Goal: Entertainment & Leisure: Browse casually

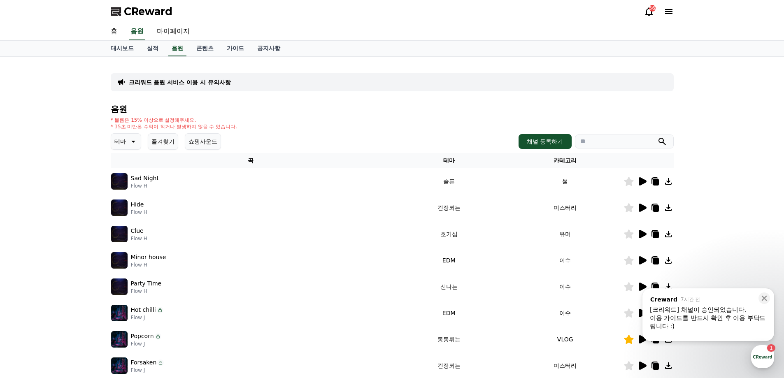
click at [133, 142] on icon at bounding box center [133, 142] width 4 height 2
click at [127, 226] on button "잔잔한" at bounding box center [124, 228] width 24 height 18
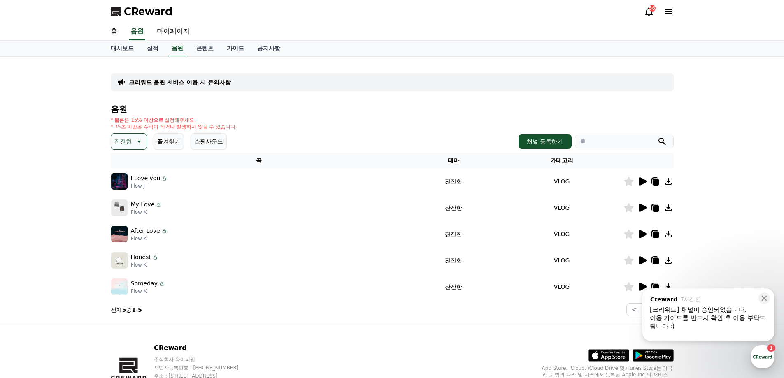
click at [639, 183] on icon at bounding box center [643, 181] width 8 height 8
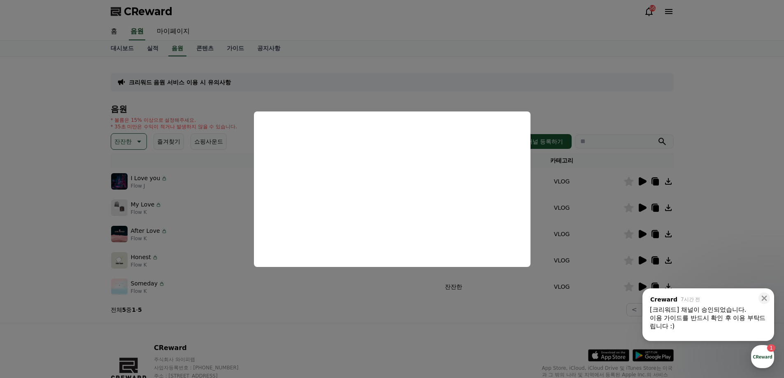
click at [336, 288] on button "close modal" at bounding box center [392, 189] width 784 height 378
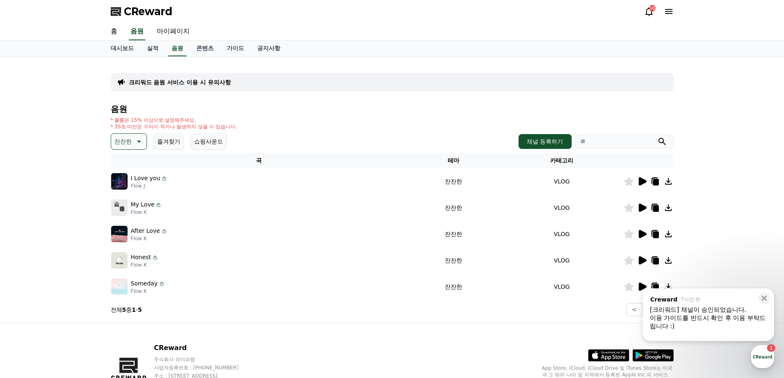
click at [133, 144] on button "잔잔한" at bounding box center [129, 141] width 36 height 16
click at [173, 146] on button "즐겨찾기" at bounding box center [169, 141] width 30 height 16
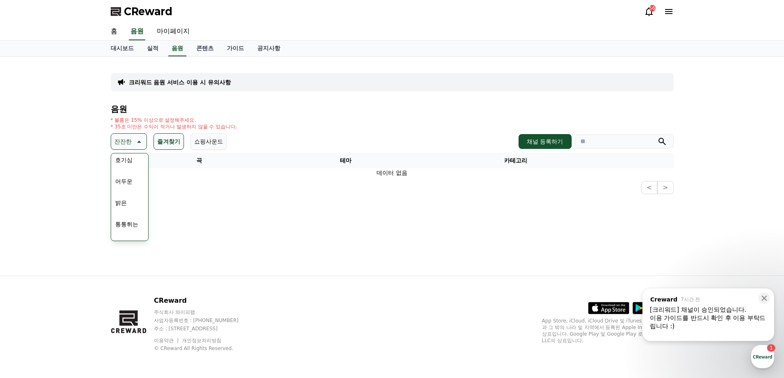
click at [205, 160] on th "곡" at bounding box center [199, 160] width 177 height 15
click at [275, 144] on div "잔잔한 테마 전체 환상적인 호기심 어두운 밝은 통통튀는 신나는 반전 웅장한 드라마틱 즐거움 분위기있는 EDM 그루브 슬픈 잔잔한 귀여운 감동적…" at bounding box center [392, 141] width 563 height 16
click at [205, 141] on button "쇼핑사운드" at bounding box center [209, 141] width 36 height 16
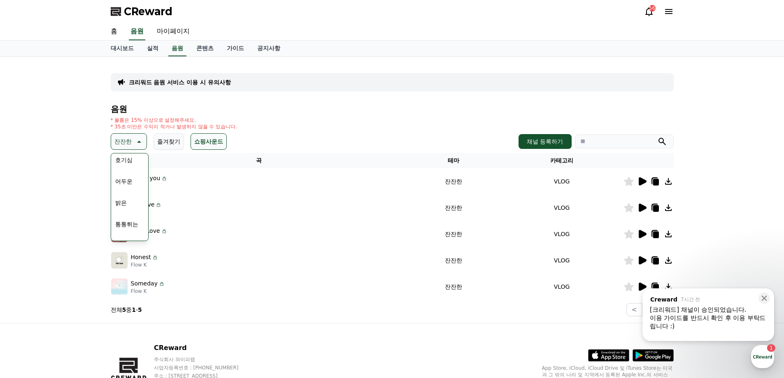
click at [83, 160] on div "크리워드 음원 서비스 이용 시 유의사항 음원 * 볼륨은 15% 이상으로 설정해주세요. * 35초 미만은 수익이 적거나 발생하지 않을 수 있습니…" at bounding box center [392, 190] width 784 height 266
click at [126, 158] on button "호기심" at bounding box center [124, 160] width 24 height 18
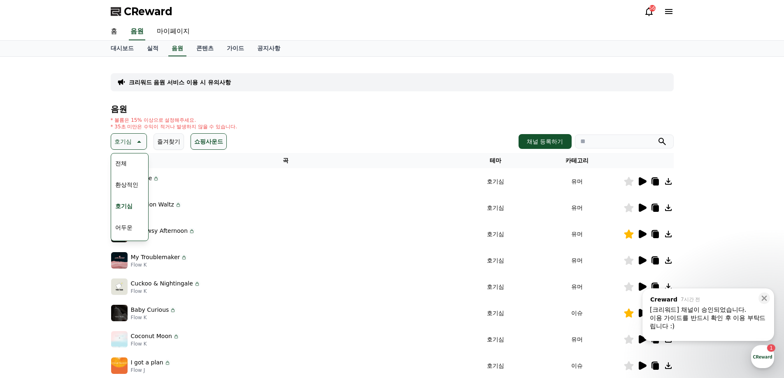
click at [125, 163] on button "전체" at bounding box center [121, 163] width 18 height 18
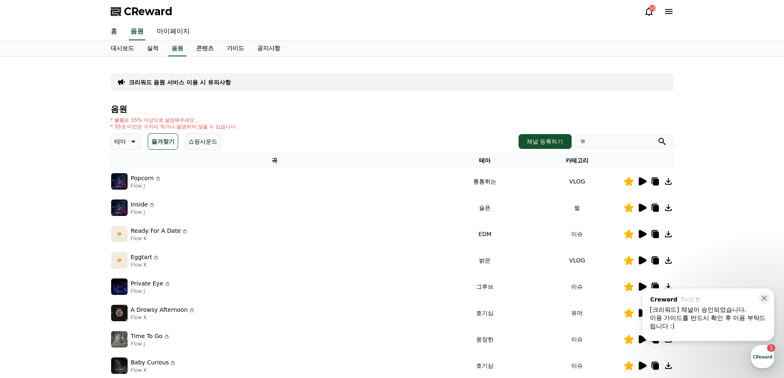
scroll to position [41, 0]
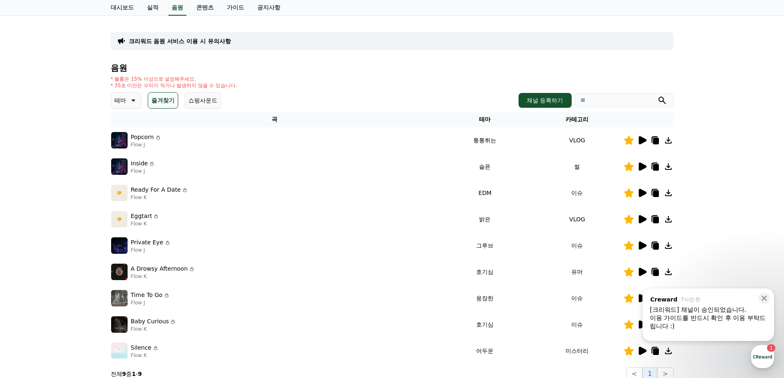
click at [645, 221] on icon at bounding box center [643, 219] width 8 height 8
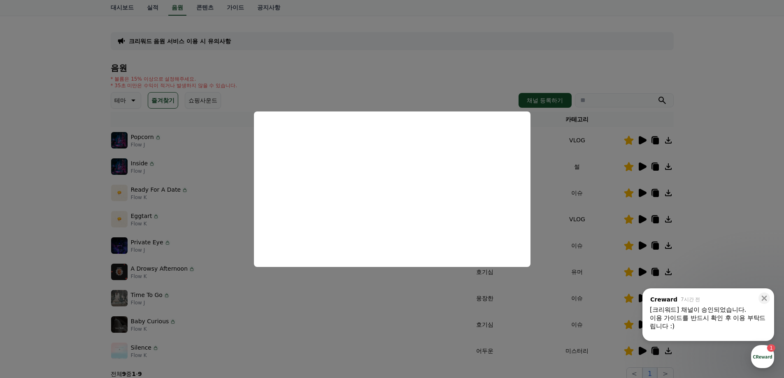
click at [328, 284] on button "close modal" at bounding box center [392, 189] width 784 height 378
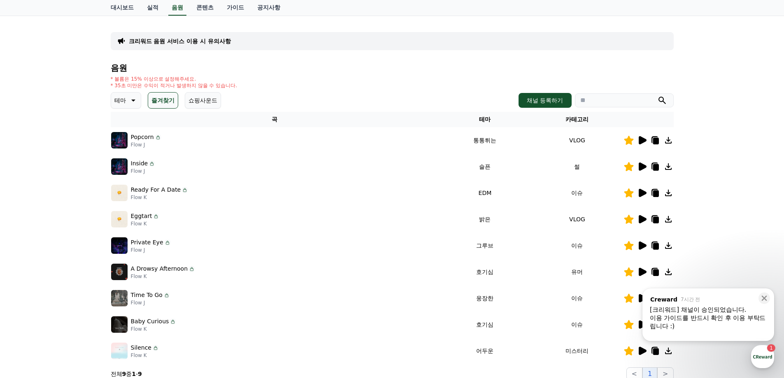
click at [641, 190] on icon at bounding box center [643, 193] width 8 height 8
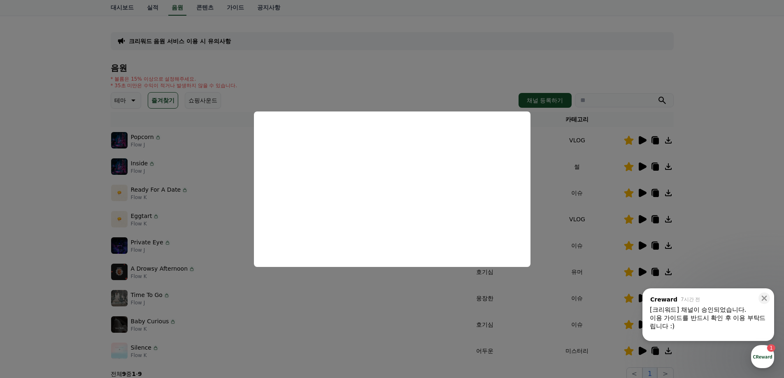
click at [385, 336] on button "close modal" at bounding box center [392, 189] width 784 height 378
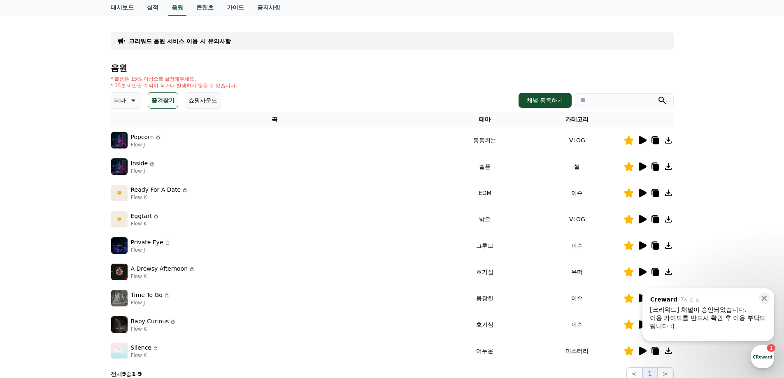
click at [439, 289] on td "웅장한" at bounding box center [485, 298] width 92 height 26
click at [641, 248] on icon at bounding box center [643, 246] width 8 height 8
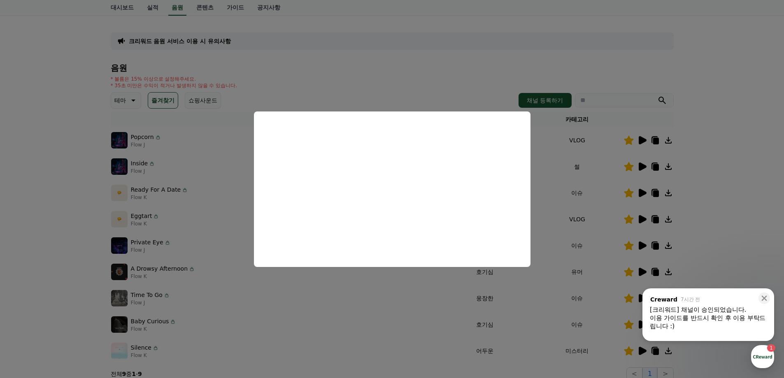
click at [326, 305] on button "close modal" at bounding box center [392, 189] width 784 height 378
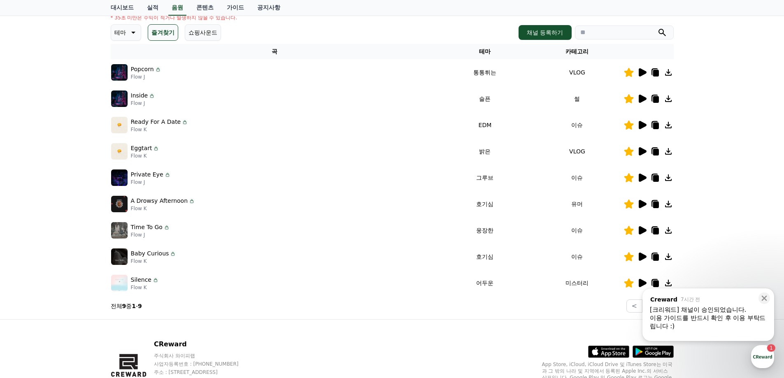
scroll to position [124, 0]
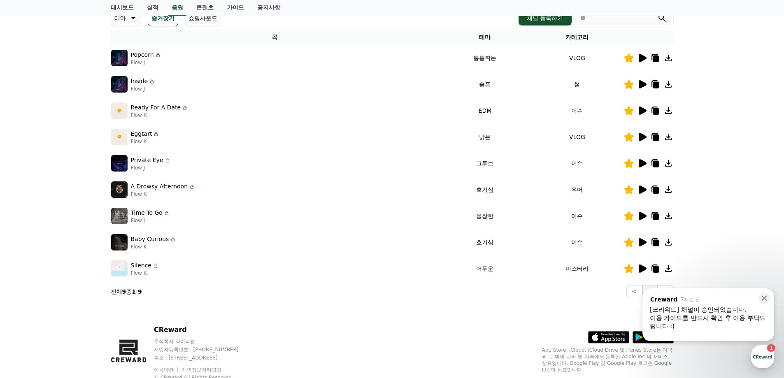
click at [629, 161] on icon at bounding box center [628, 163] width 9 height 9
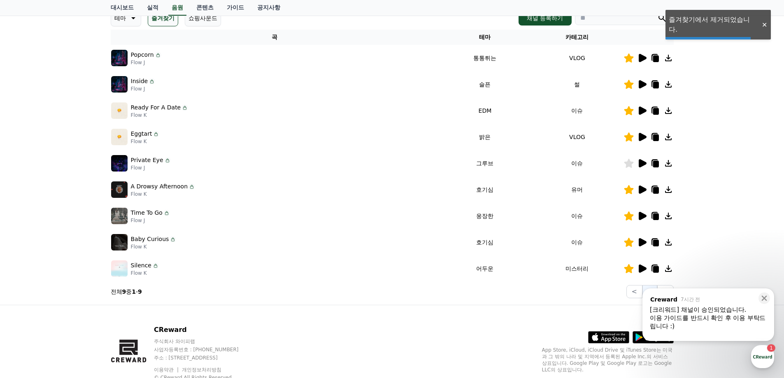
click at [643, 188] on icon at bounding box center [643, 190] width 8 height 8
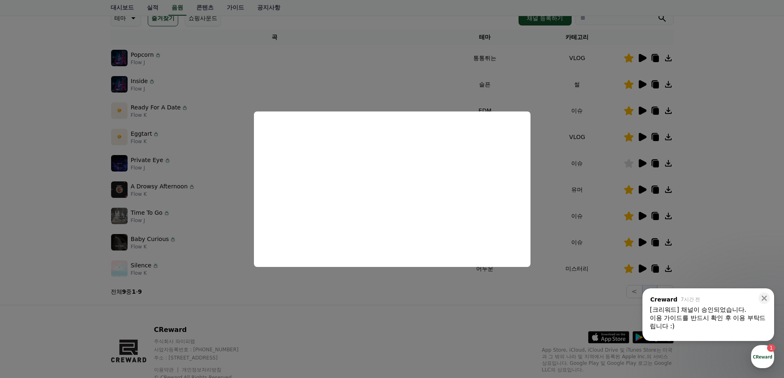
click at [404, 279] on button "close modal" at bounding box center [392, 189] width 784 height 378
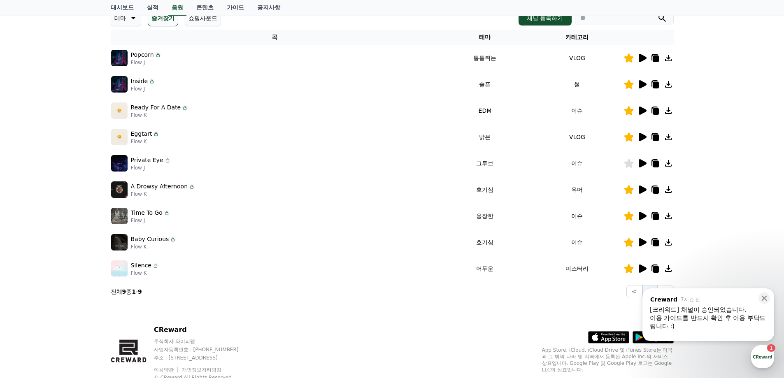
click at [643, 219] on icon at bounding box center [642, 216] width 10 height 10
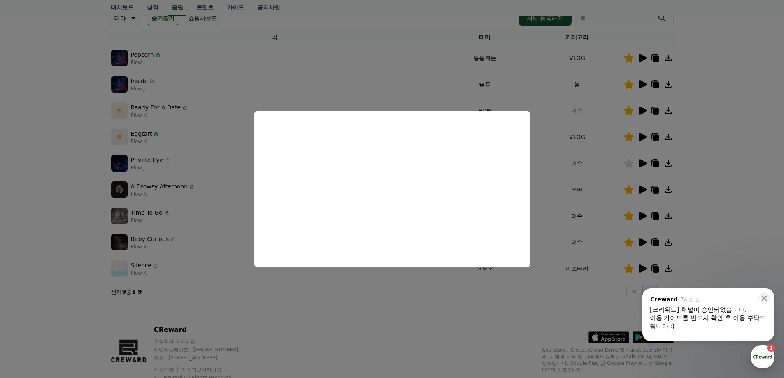
click at [400, 291] on button "close modal" at bounding box center [392, 189] width 784 height 378
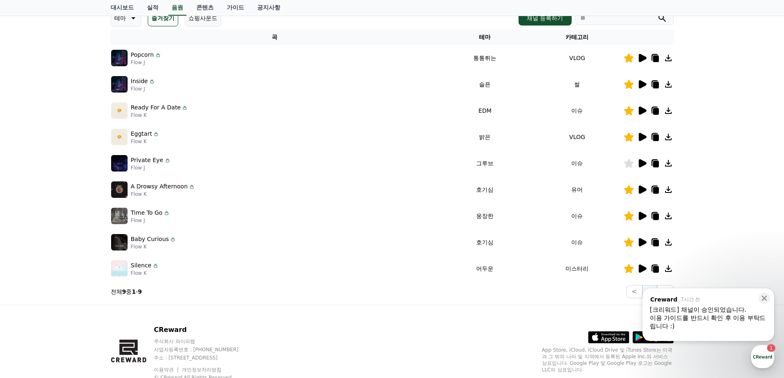
click at [641, 243] on icon at bounding box center [643, 242] width 8 height 8
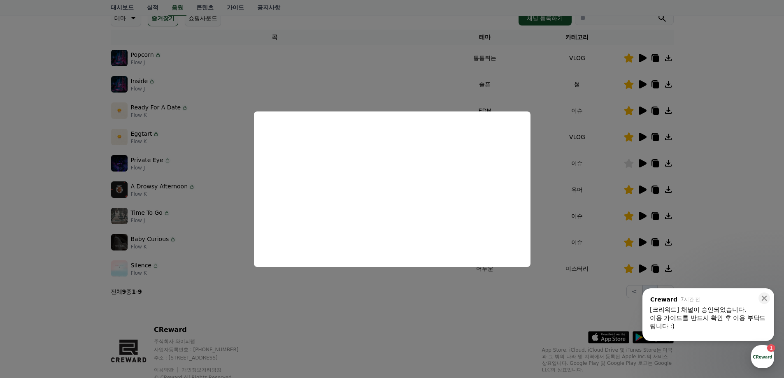
click at [382, 280] on button "close modal" at bounding box center [392, 189] width 784 height 378
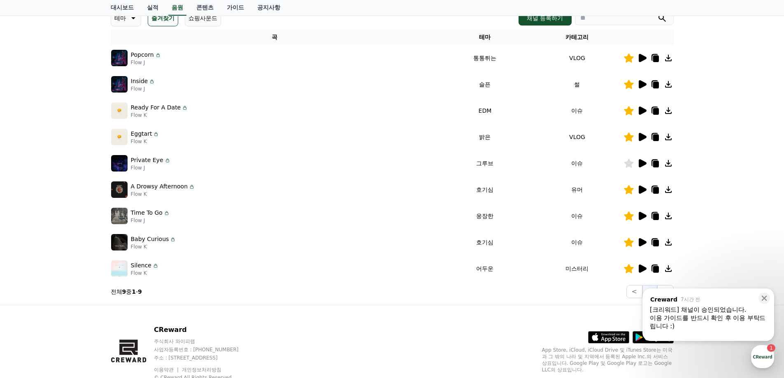
click at [643, 271] on icon at bounding box center [643, 269] width 8 height 8
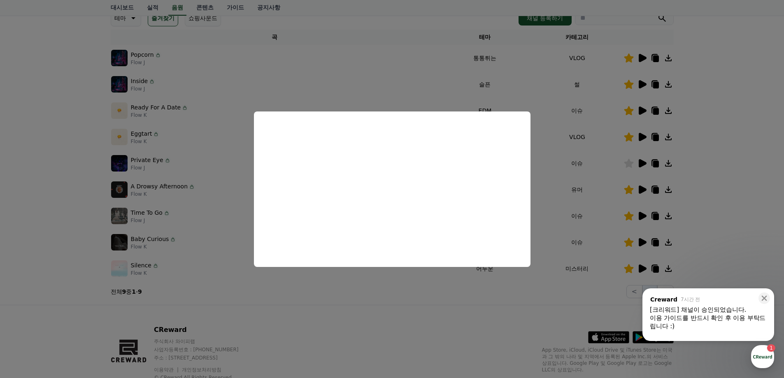
click at [406, 279] on button "close modal" at bounding box center [392, 189] width 784 height 378
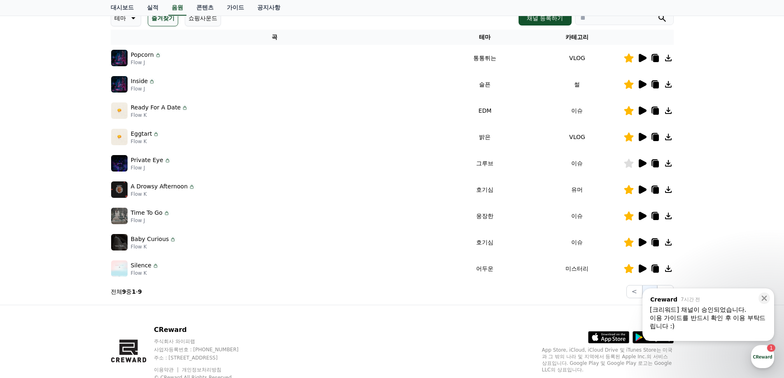
click at [643, 86] on icon at bounding box center [643, 84] width 8 height 8
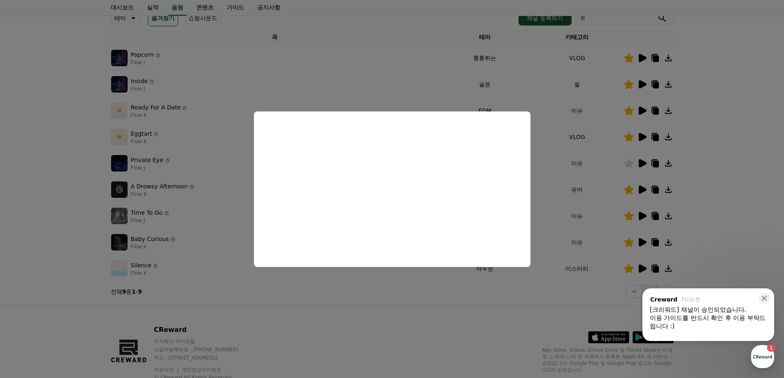
click at [403, 291] on button "close modal" at bounding box center [392, 189] width 784 height 378
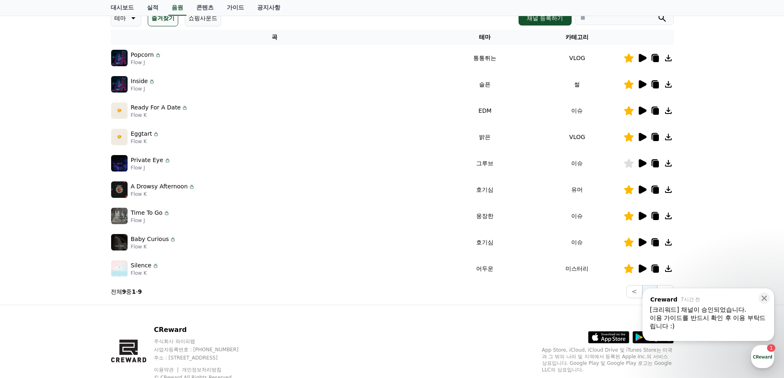
click at [629, 84] on icon at bounding box center [628, 84] width 9 height 9
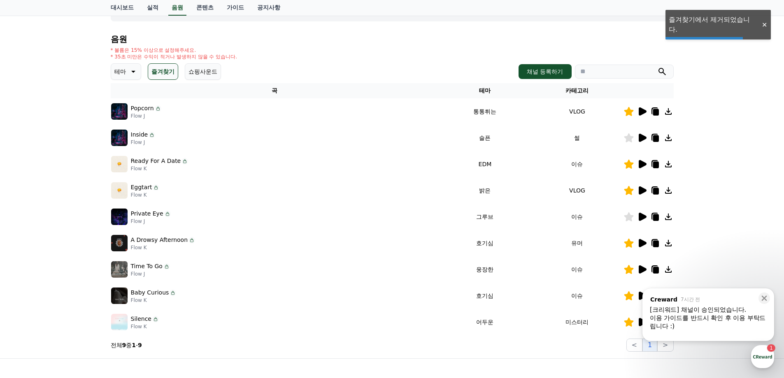
scroll to position [0, 0]
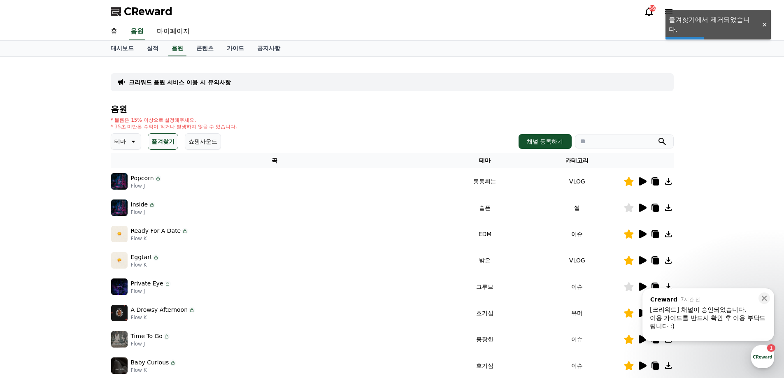
click at [204, 142] on button "쇼핑사운드" at bounding box center [203, 141] width 36 height 16
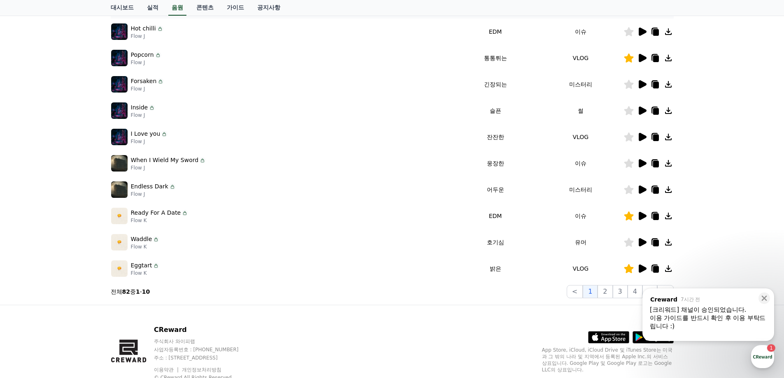
scroll to position [165, 0]
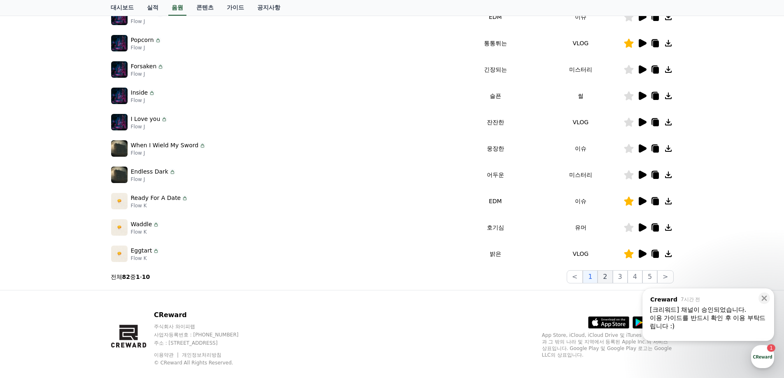
click at [606, 280] on button "2" at bounding box center [605, 276] width 15 height 13
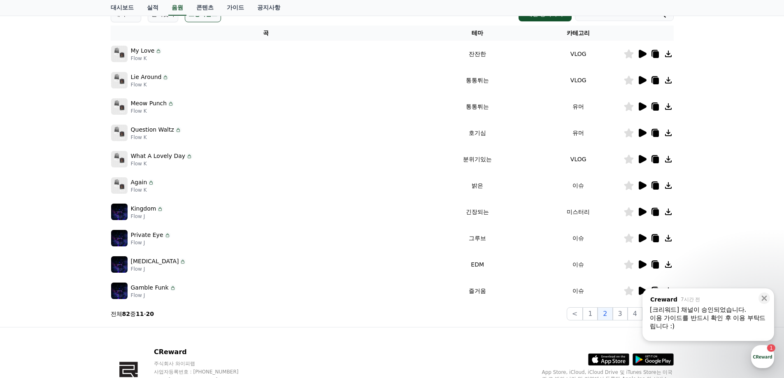
scroll to position [82, 0]
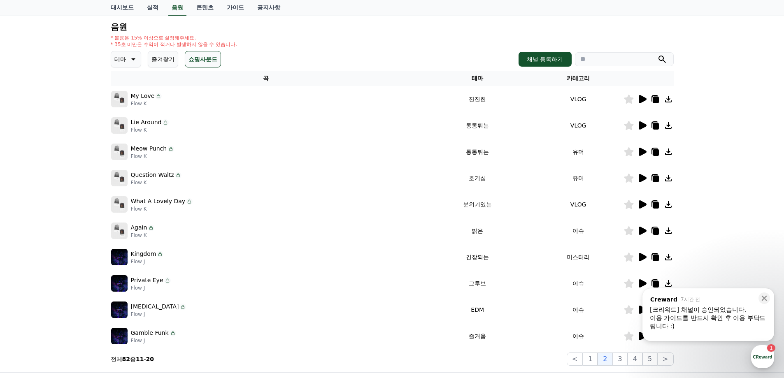
click at [133, 61] on icon at bounding box center [133, 59] width 10 height 10
click at [126, 122] on button "밝은" at bounding box center [121, 126] width 18 height 18
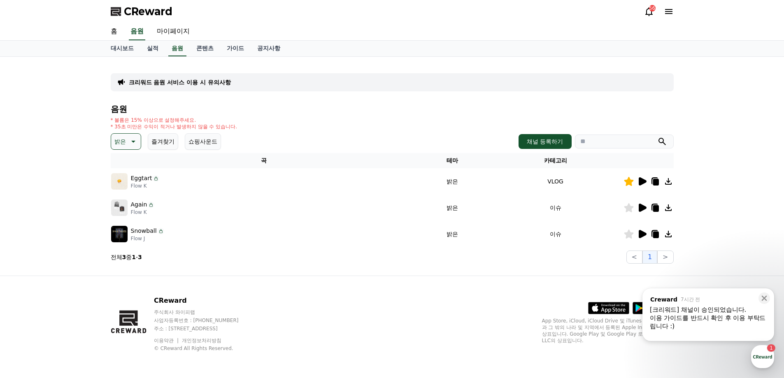
click at [641, 233] on icon at bounding box center [643, 234] width 8 height 8
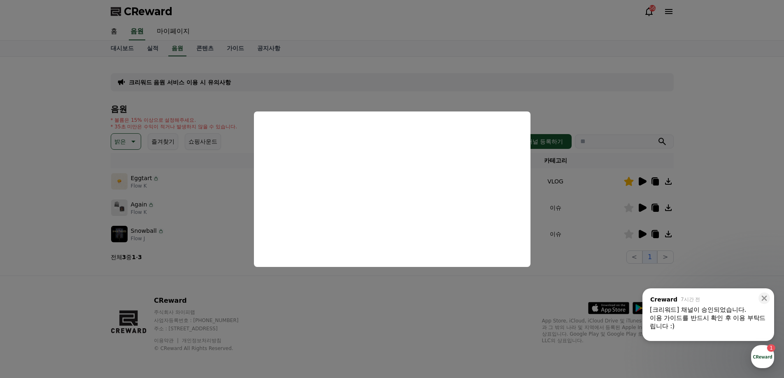
click at [404, 288] on button "close modal" at bounding box center [392, 189] width 784 height 378
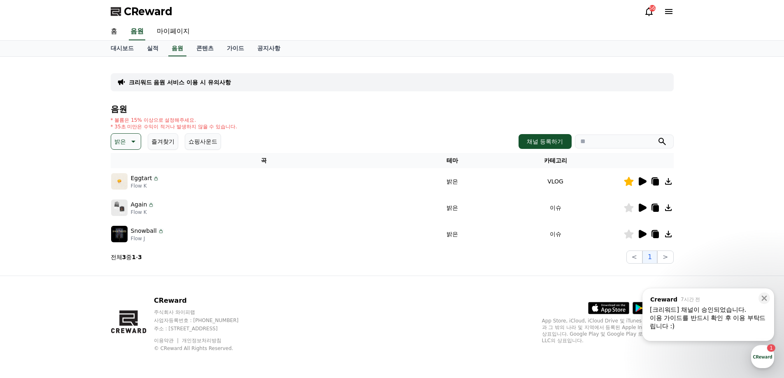
click at [630, 236] on icon at bounding box center [628, 234] width 9 height 9
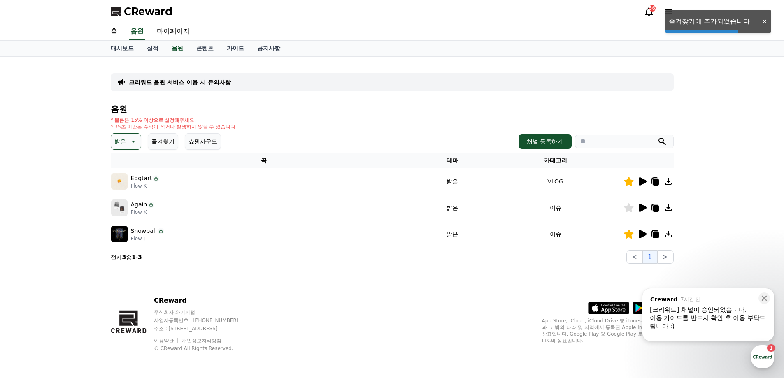
click at [657, 235] on icon at bounding box center [656, 235] width 6 height 7
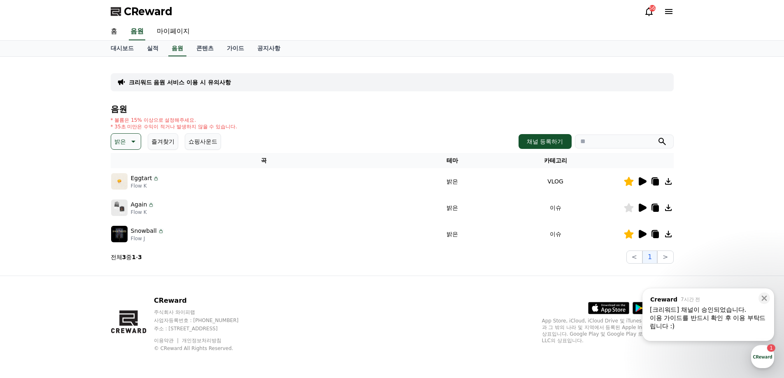
click at [427, 304] on div "CReward 주식회사 와이피랩 사업자등록번호 : [PHONE_NUMBER] 주소 : [STREET_ADDRESS] 이용약관 개인정보처리방침 …" at bounding box center [392, 327] width 576 height 102
click at [641, 208] on icon at bounding box center [643, 208] width 8 height 8
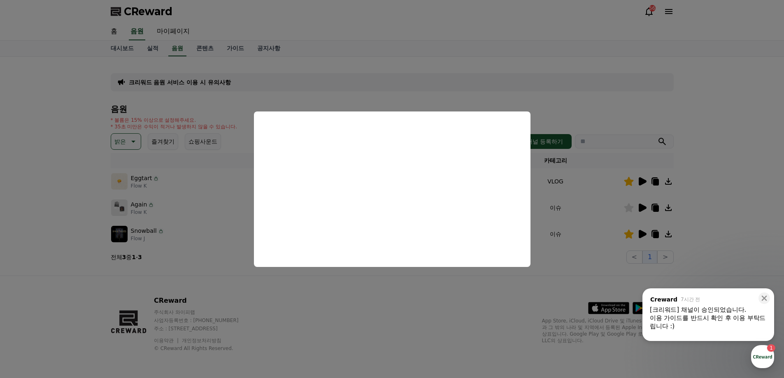
click at [629, 235] on button "close modal" at bounding box center [392, 189] width 784 height 378
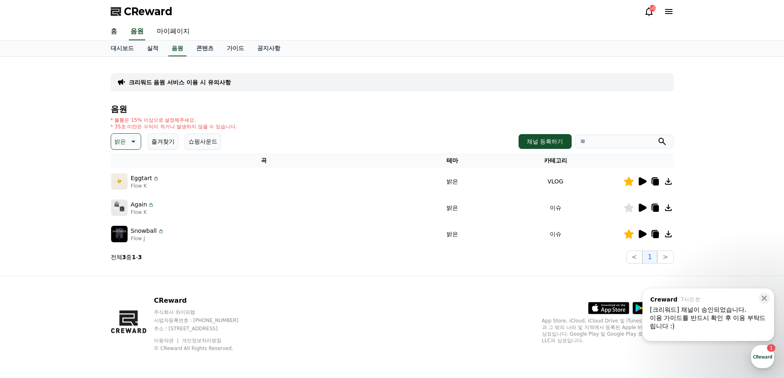
click at [629, 235] on icon at bounding box center [628, 234] width 9 height 9
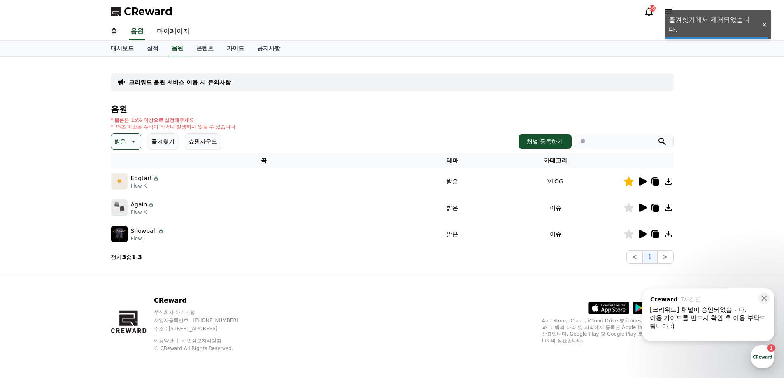
click at [641, 207] on icon at bounding box center [643, 208] width 8 height 8
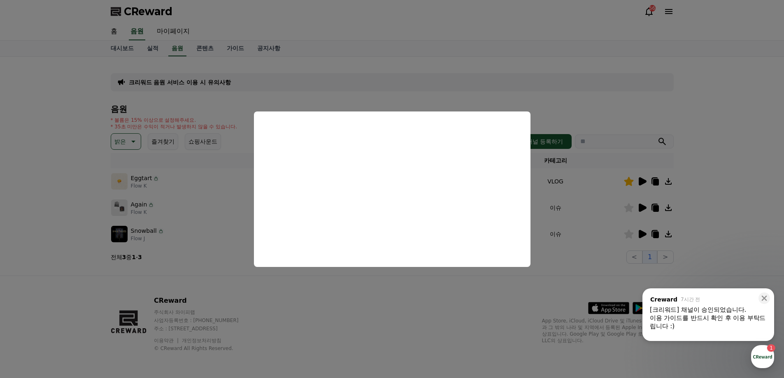
click at [387, 290] on button "close modal" at bounding box center [392, 189] width 784 height 378
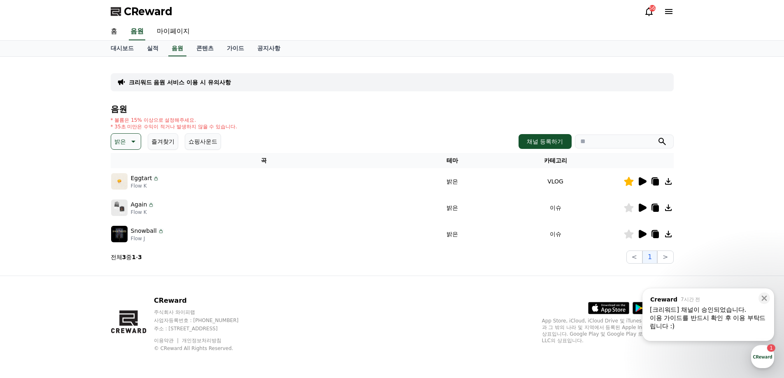
click at [124, 143] on p "밝은" at bounding box center [120, 142] width 12 height 12
click at [128, 228] on button "통통튀는" at bounding box center [127, 229] width 30 height 18
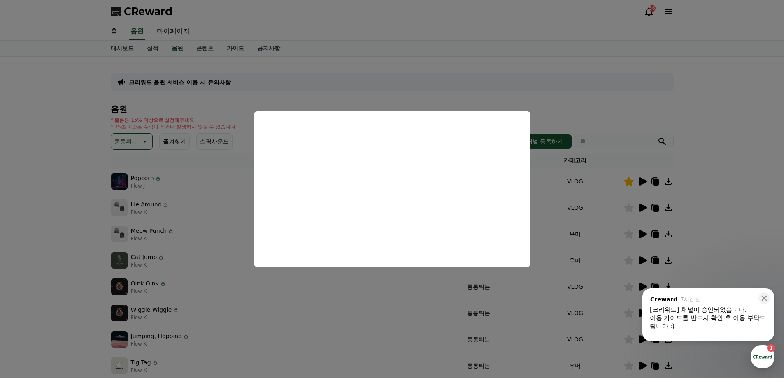
click at [394, 281] on button "close modal" at bounding box center [392, 189] width 784 height 378
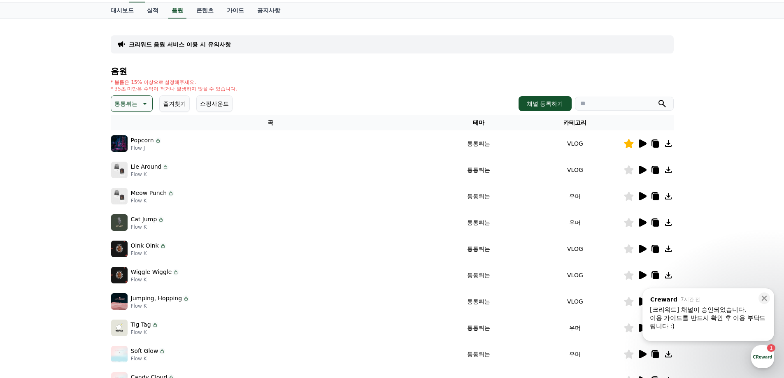
scroll to position [82, 0]
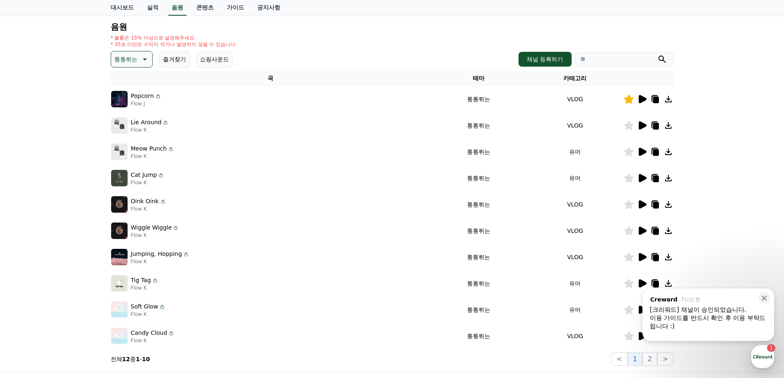
click at [642, 202] on icon at bounding box center [643, 204] width 8 height 8
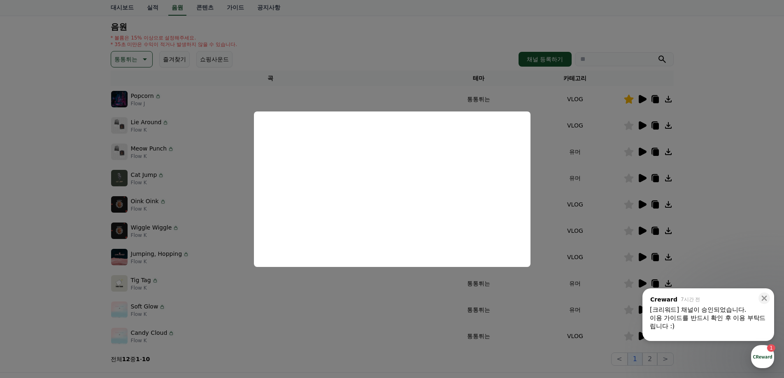
click at [370, 285] on button "close modal" at bounding box center [392, 189] width 784 height 378
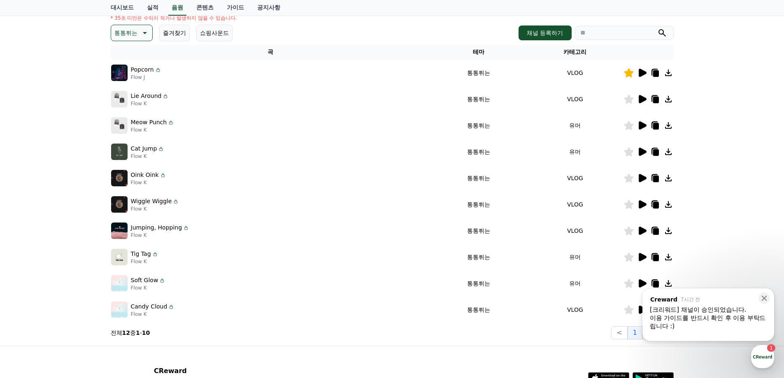
scroll to position [124, 0]
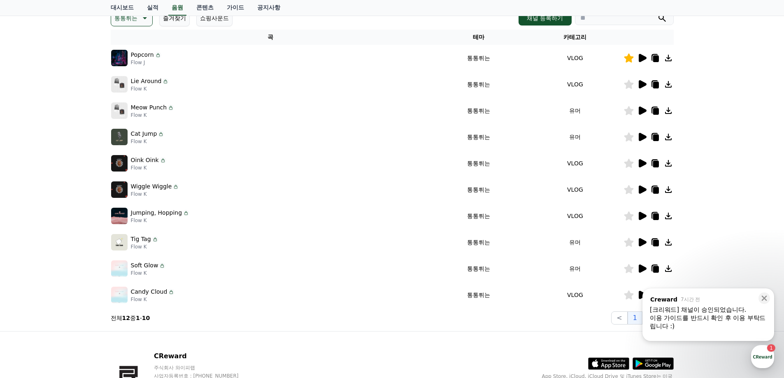
click at [643, 245] on icon at bounding box center [642, 243] width 10 height 10
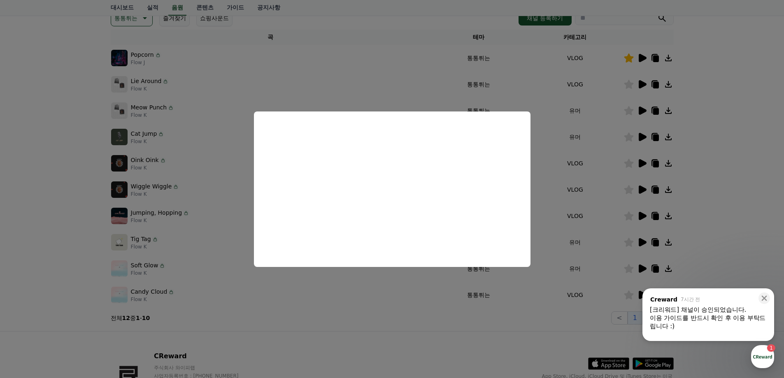
click at [393, 277] on button "close modal" at bounding box center [392, 189] width 784 height 378
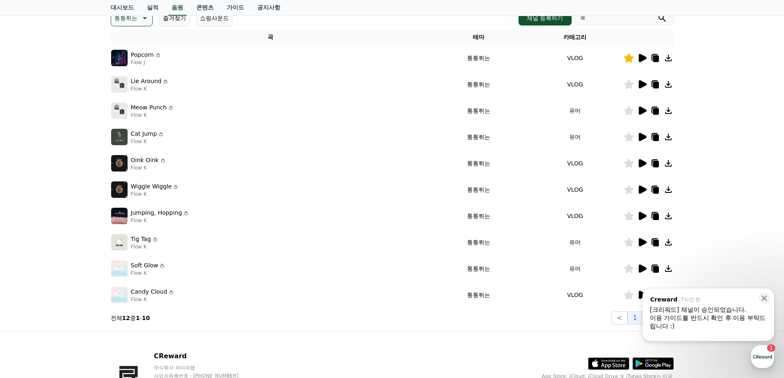
click at [642, 266] on icon at bounding box center [643, 269] width 8 height 8
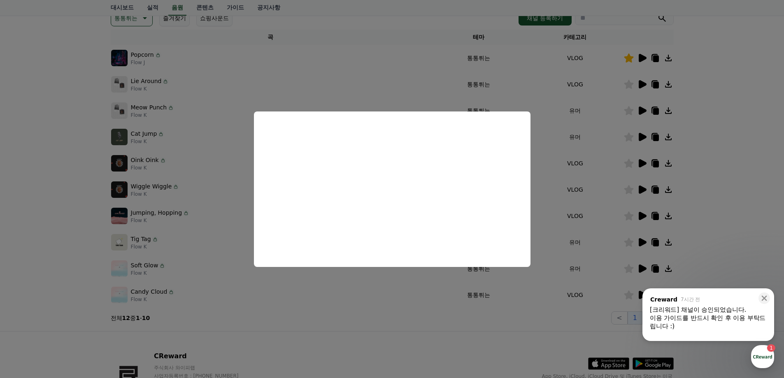
click at [366, 281] on button "close modal" at bounding box center [392, 189] width 784 height 378
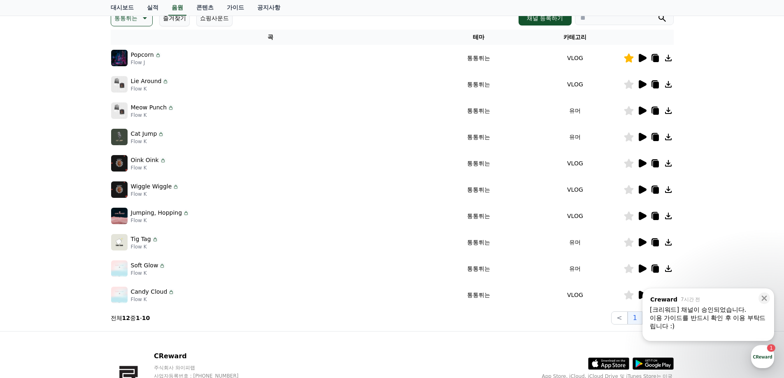
click at [142, 19] on icon at bounding box center [144, 18] width 10 height 10
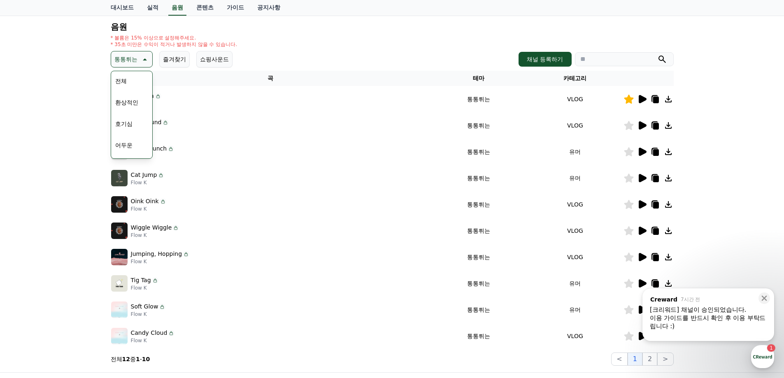
click at [134, 121] on button "호기심" at bounding box center [124, 124] width 24 height 18
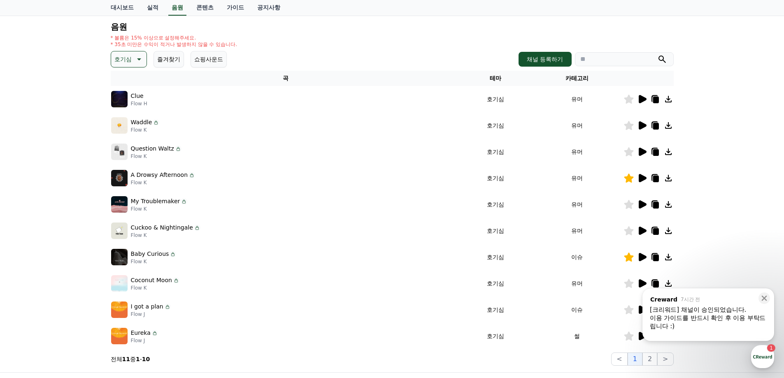
click at [642, 128] on icon at bounding box center [643, 125] width 8 height 8
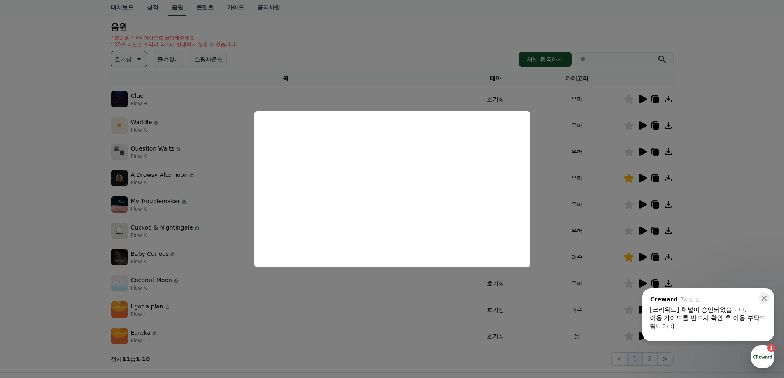
click at [363, 295] on button "close modal" at bounding box center [392, 189] width 784 height 378
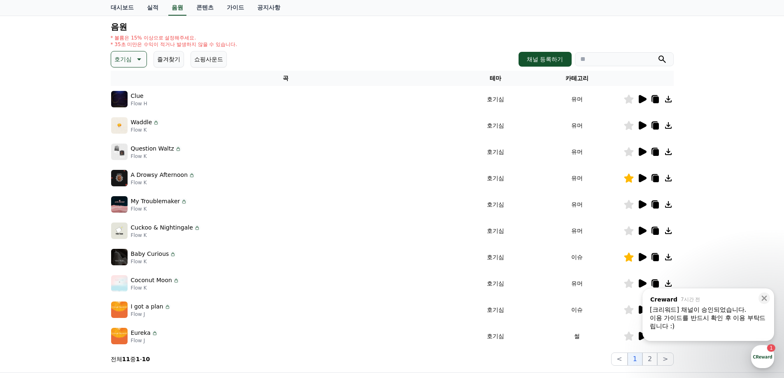
click at [645, 149] on icon at bounding box center [642, 152] width 10 height 10
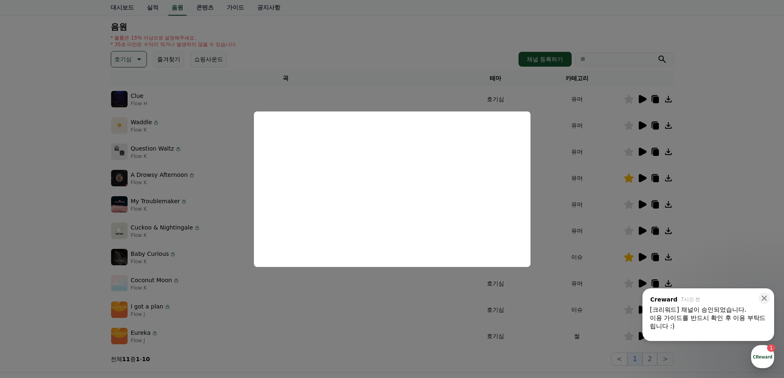
click at [390, 297] on button "close modal" at bounding box center [392, 189] width 784 height 378
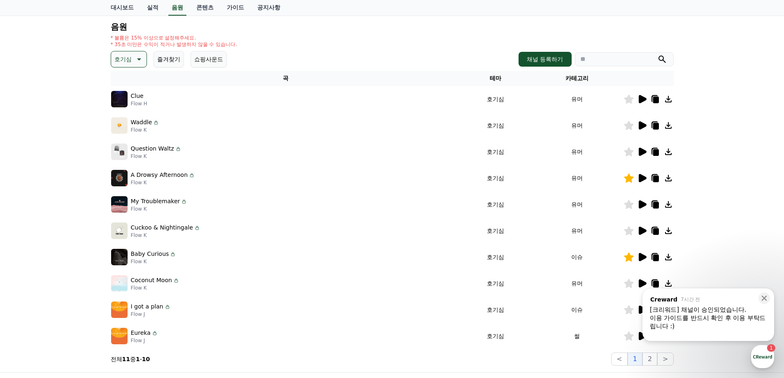
click at [642, 231] on icon at bounding box center [643, 231] width 8 height 8
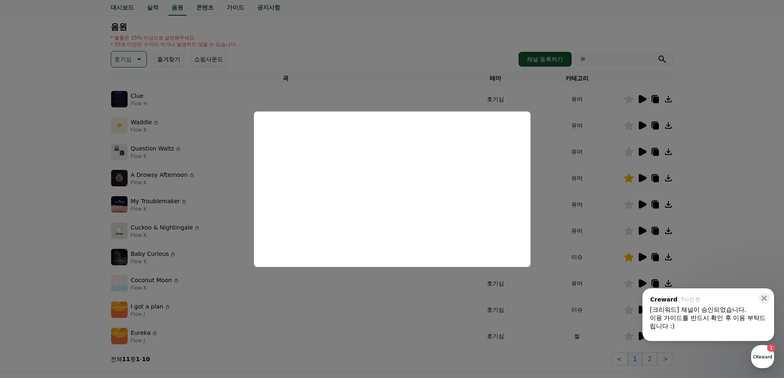
click at [378, 304] on button "close modal" at bounding box center [392, 189] width 784 height 378
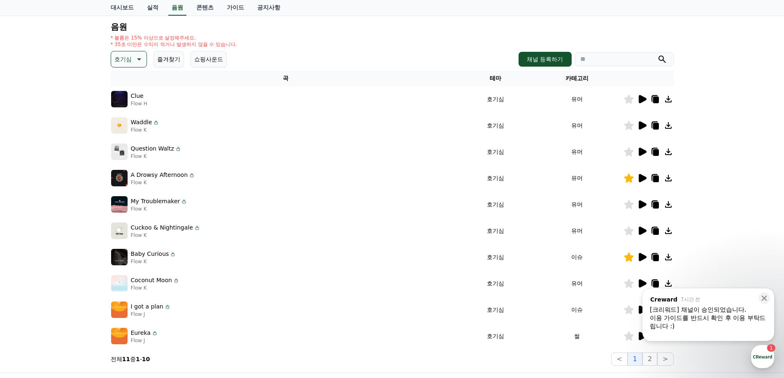
click at [129, 63] on p "호기심" at bounding box center [122, 60] width 17 height 12
click at [128, 92] on button "즐거움" at bounding box center [124, 89] width 24 height 18
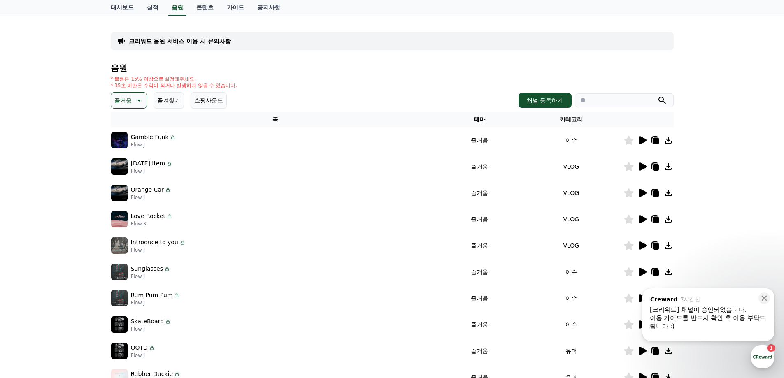
click at [643, 142] on icon at bounding box center [643, 140] width 8 height 8
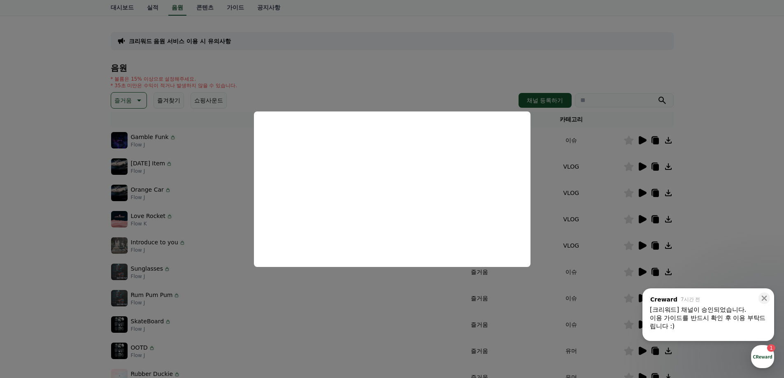
click at [394, 278] on button "close modal" at bounding box center [392, 189] width 784 height 378
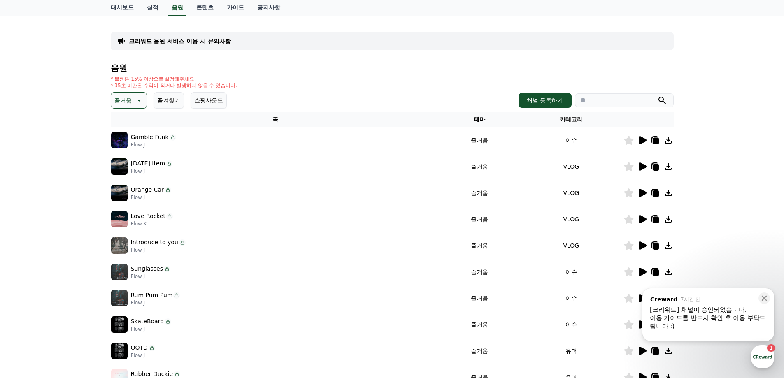
click at [643, 164] on icon at bounding box center [642, 167] width 10 height 10
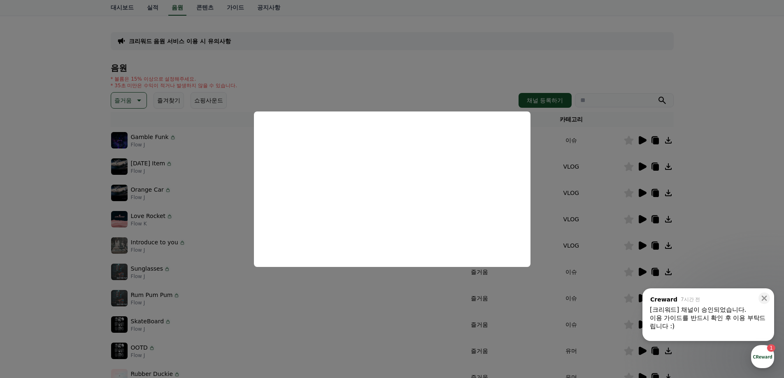
click at [407, 299] on button "close modal" at bounding box center [392, 189] width 784 height 378
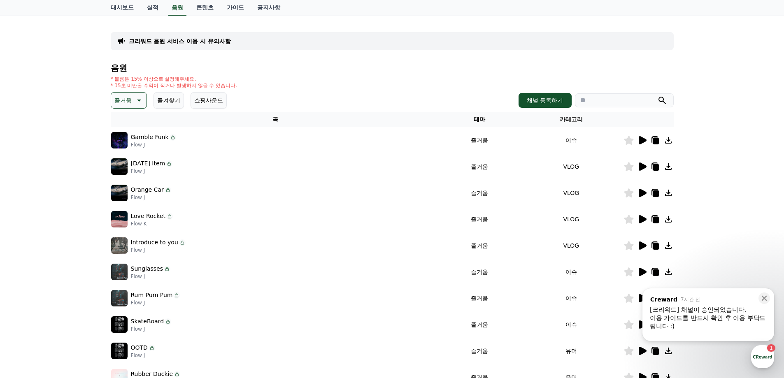
click at [407, 299] on div "Rum Pum Pum Flow J" at bounding box center [275, 298] width 329 height 16
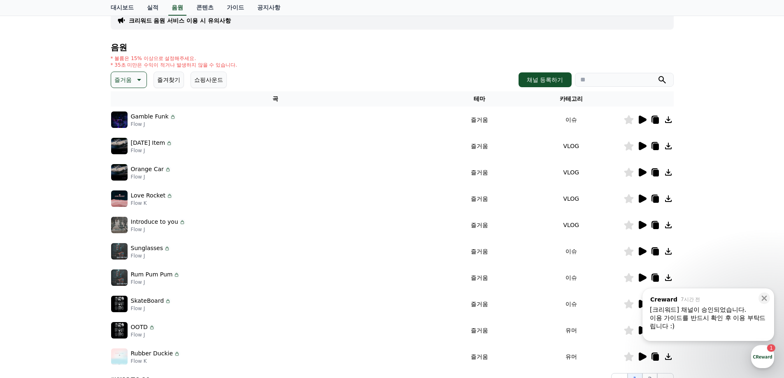
scroll to position [82, 0]
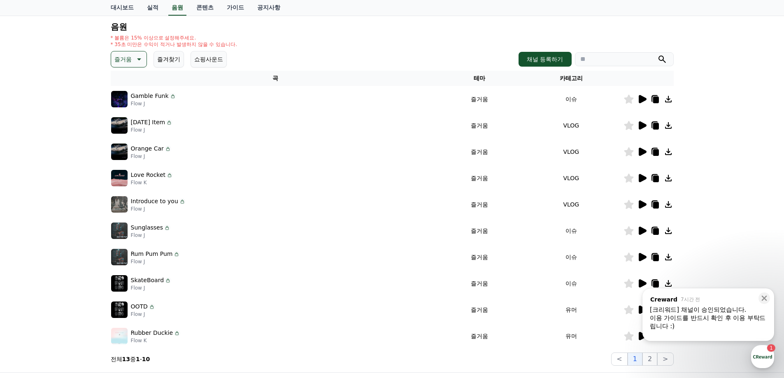
click at [644, 203] on icon at bounding box center [643, 204] width 8 height 8
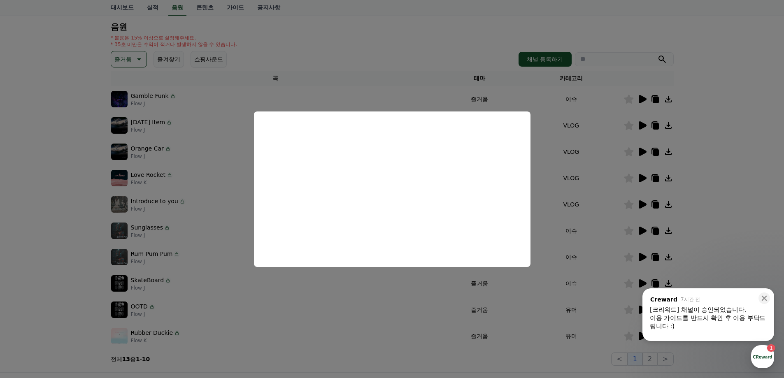
click at [393, 287] on button "close modal" at bounding box center [392, 189] width 784 height 378
click at [365, 292] on td "SkateBoard Flow J" at bounding box center [275, 283] width 329 height 26
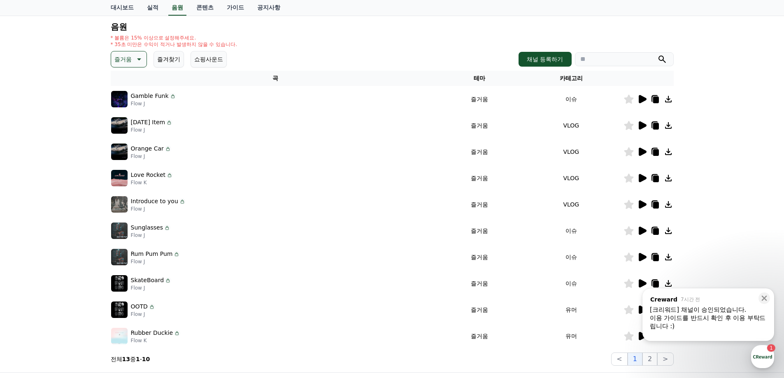
click at [646, 257] on icon at bounding box center [643, 257] width 8 height 8
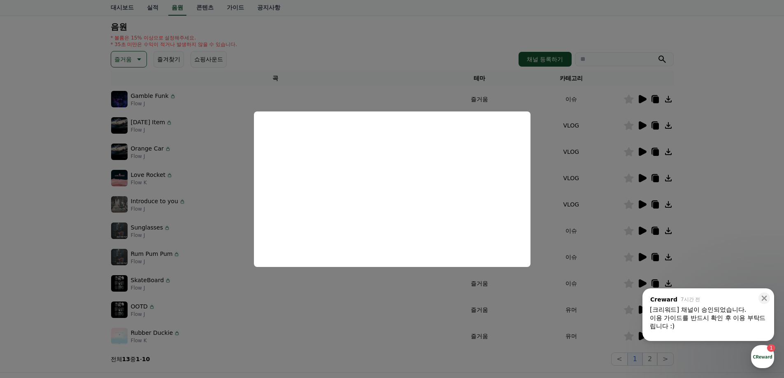
click at [379, 279] on button "close modal" at bounding box center [392, 189] width 784 height 378
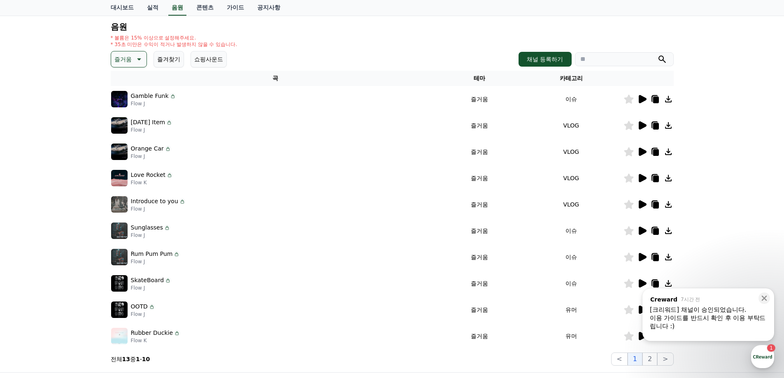
click at [643, 230] on icon at bounding box center [643, 231] width 8 height 8
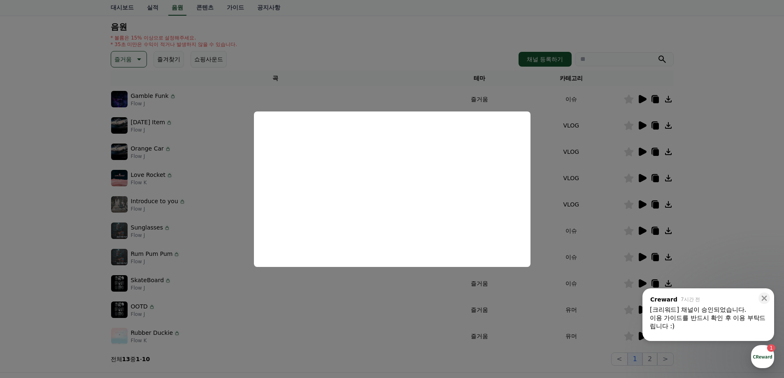
click at [413, 284] on button "close modal" at bounding box center [392, 189] width 784 height 378
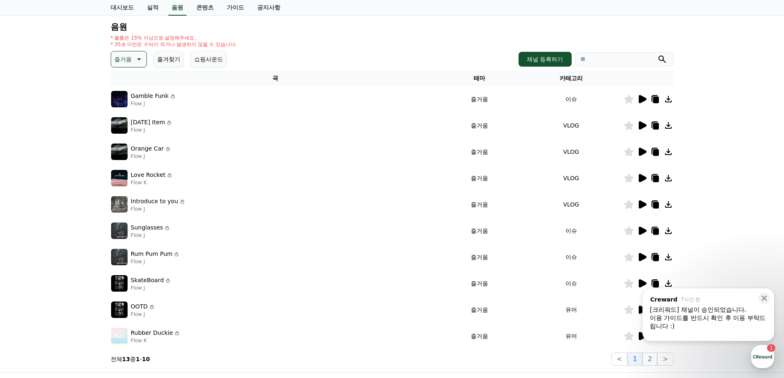
click at [378, 291] on div "SkateBoard Flow J" at bounding box center [275, 283] width 329 height 16
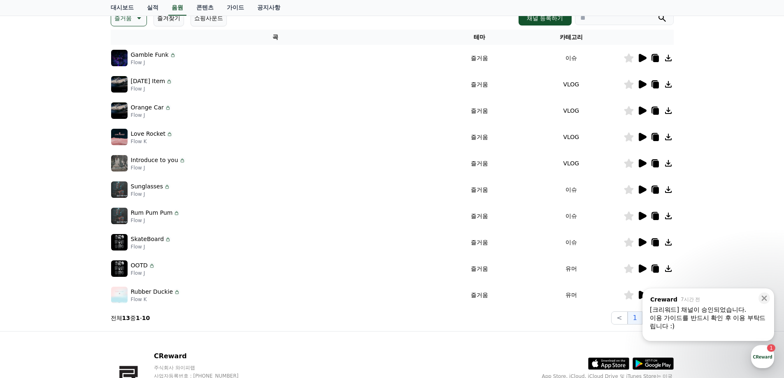
click at [641, 271] on icon at bounding box center [643, 269] width 8 height 8
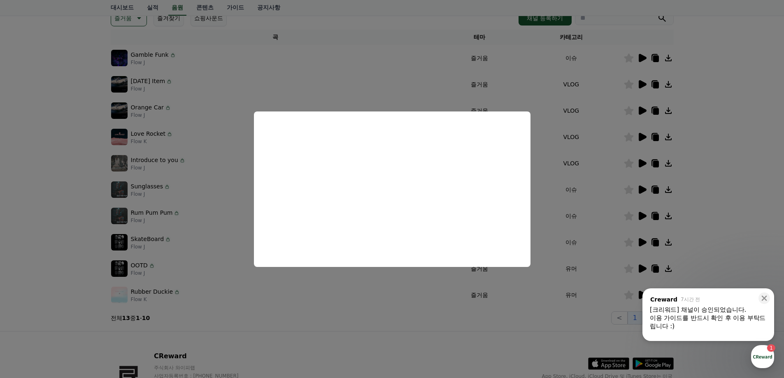
click at [441, 339] on button "close modal" at bounding box center [392, 189] width 784 height 378
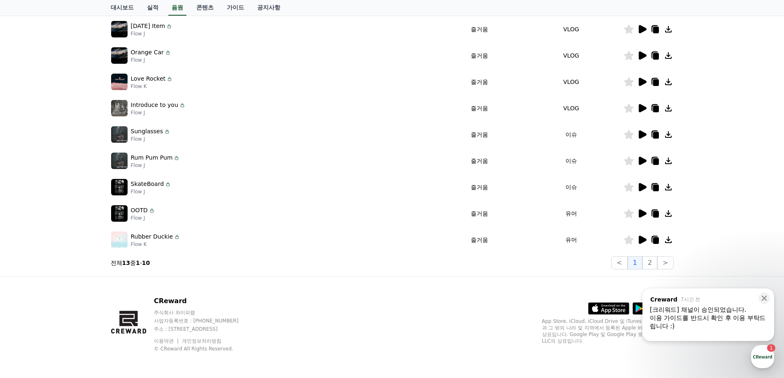
scroll to position [179, 0]
click at [643, 236] on icon at bounding box center [642, 240] width 10 height 10
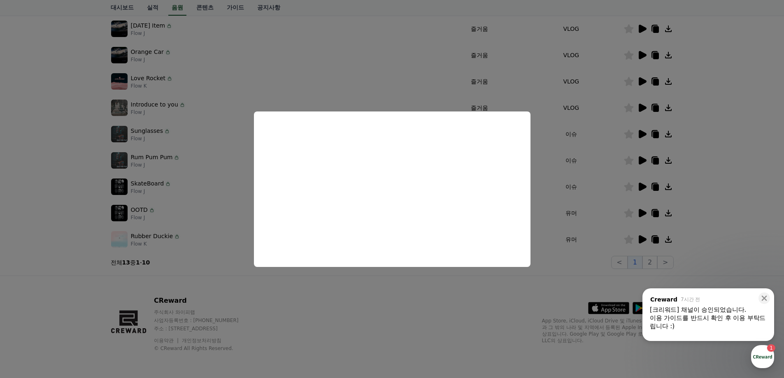
click at [650, 263] on button "close modal" at bounding box center [392, 189] width 784 height 378
click at [650, 263] on button "2" at bounding box center [650, 262] width 15 height 13
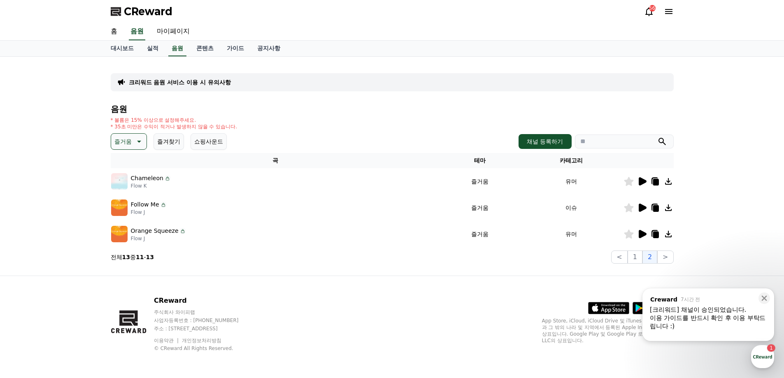
click at [640, 183] on icon at bounding box center [643, 181] width 8 height 8
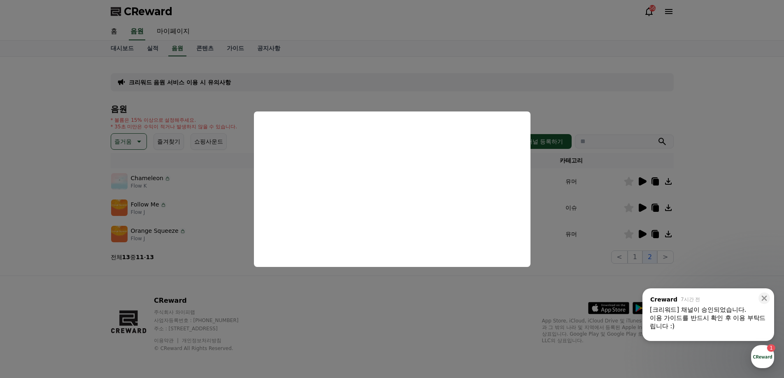
click at [454, 298] on button "close modal" at bounding box center [392, 189] width 784 height 378
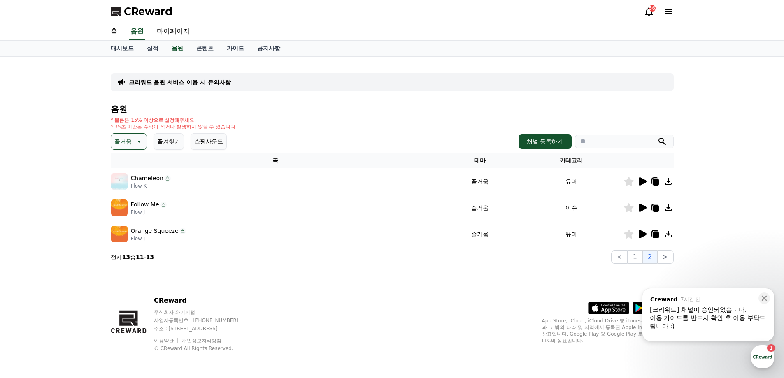
click at [642, 209] on icon at bounding box center [643, 208] width 8 height 8
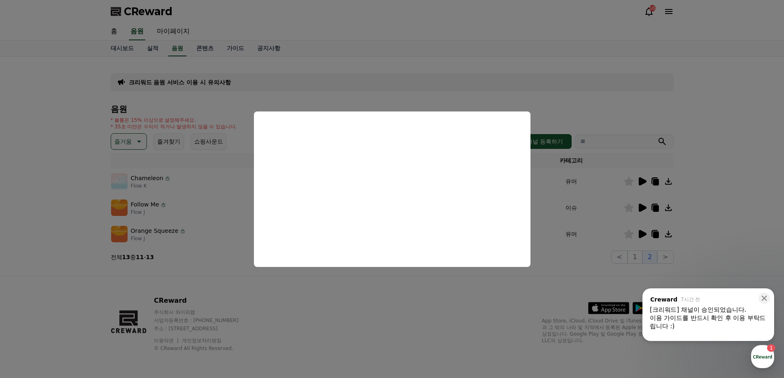
click at [488, 288] on button "close modal" at bounding box center [392, 189] width 784 height 378
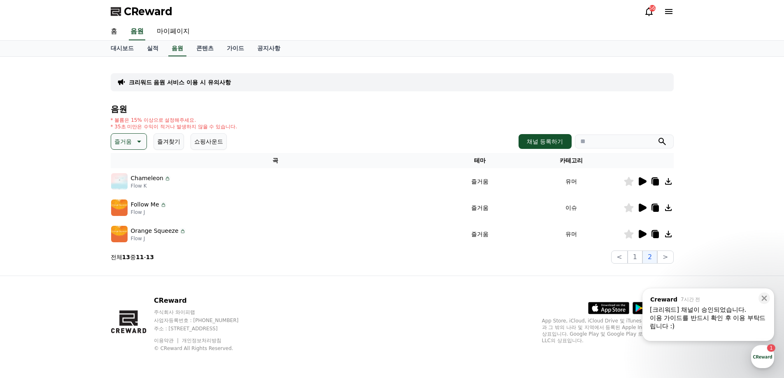
click at [642, 235] on icon at bounding box center [643, 234] width 8 height 8
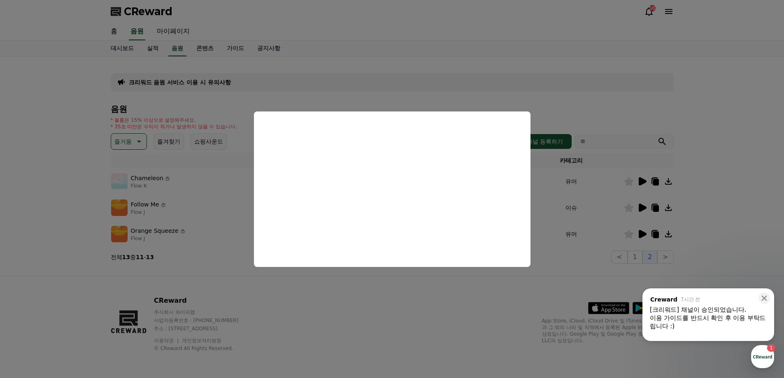
drag, startPoint x: 401, startPoint y: 292, endPoint x: 372, endPoint y: 282, distance: 30.2
click at [401, 292] on button "close modal" at bounding box center [392, 189] width 784 height 378
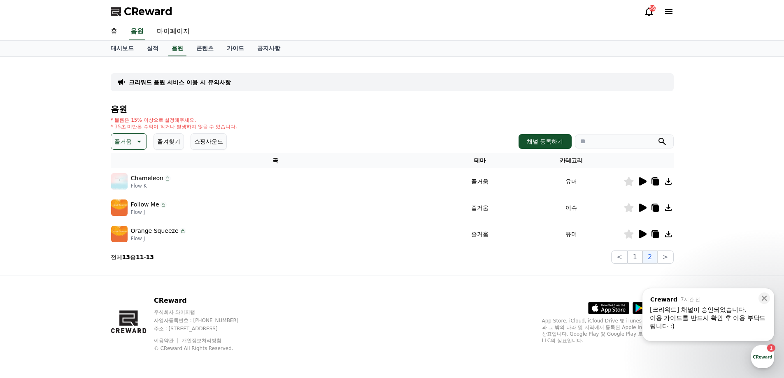
click at [132, 146] on button "즐거움" at bounding box center [129, 141] width 36 height 16
click at [133, 191] on button "분위기있는" at bounding box center [129, 193] width 35 height 18
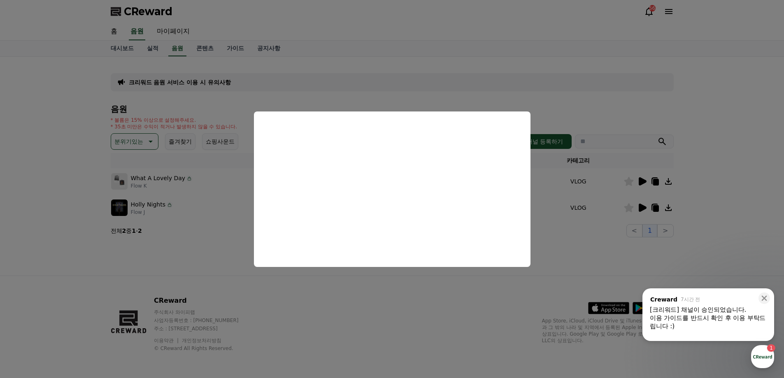
drag, startPoint x: 434, startPoint y: 294, endPoint x: 636, endPoint y: 205, distance: 220.4
click at [434, 294] on button "close modal" at bounding box center [392, 189] width 784 height 378
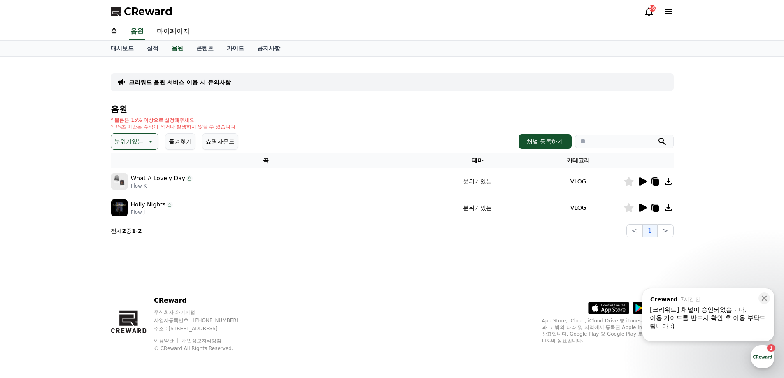
click at [631, 183] on icon at bounding box center [628, 181] width 9 height 9
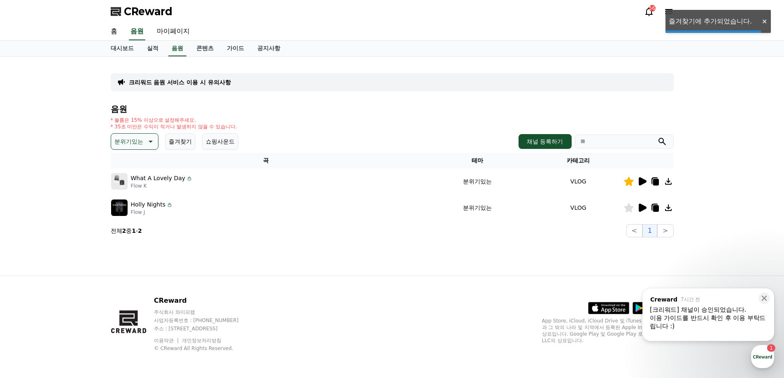
click at [655, 184] on icon at bounding box center [656, 182] width 6 height 7
